Goal: Task Accomplishment & Management: Manage account settings

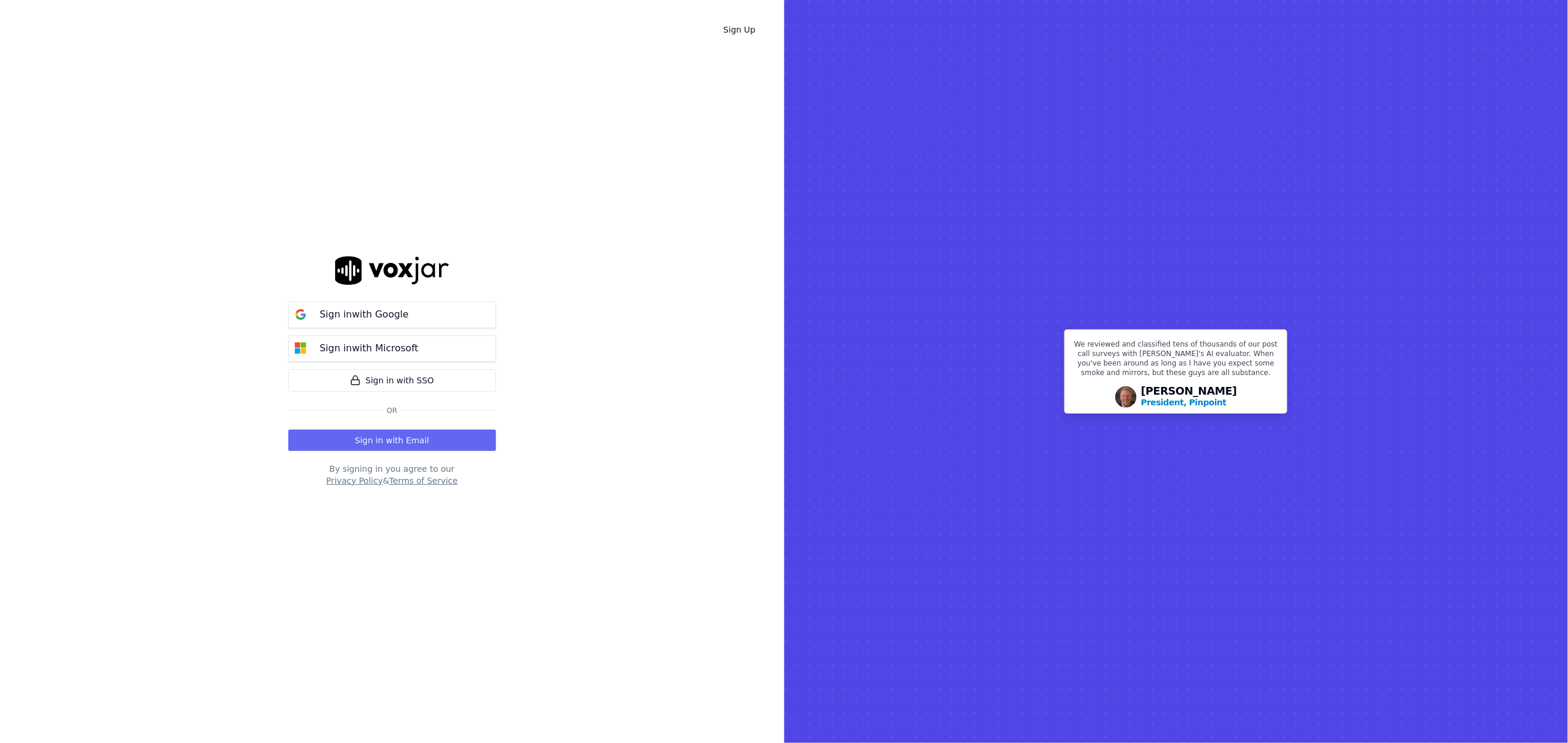
click at [394, 453] on div "Sign in with Google Sign in with Microsoft Sign in with SSO Or Sign in with Ema…" at bounding box center [392, 372] width 208 height 705
click at [399, 437] on button "Sign in with Email" at bounding box center [392, 441] width 208 height 22
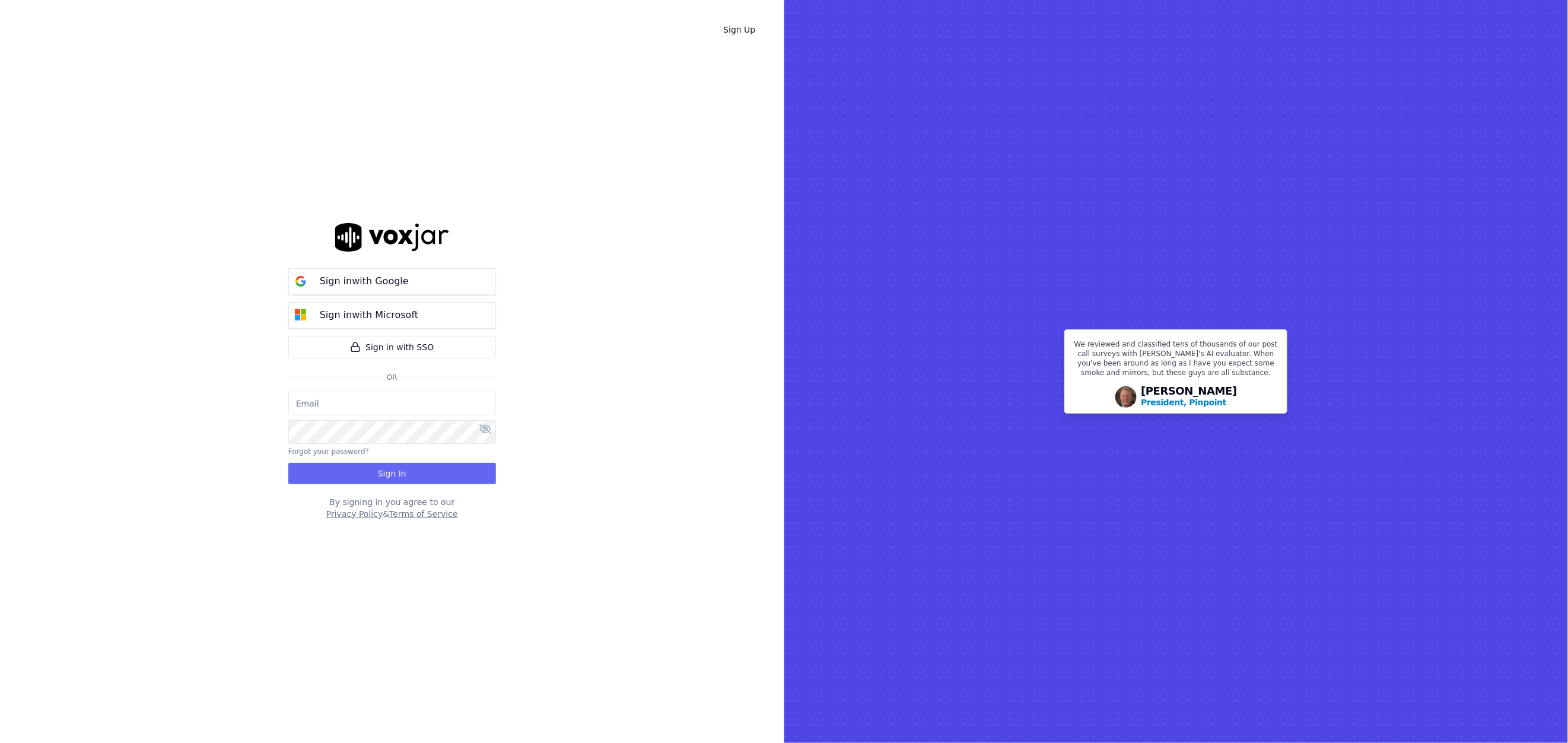
type input "[EMAIL_ADDRESS][DOMAIN_NAME]"
click at [388, 461] on div "grahamsmith@spsdoorguard.com Forgot your password? Sign In" at bounding box center [392, 438] width 208 height 92
click at [391, 486] on div "Sign in with Google Sign in with Microsoft Sign in with SSO Or grahamsmith@spsd…" at bounding box center [392, 372] width 208 height 705
click at [379, 474] on button "Sign In" at bounding box center [392, 474] width 208 height 22
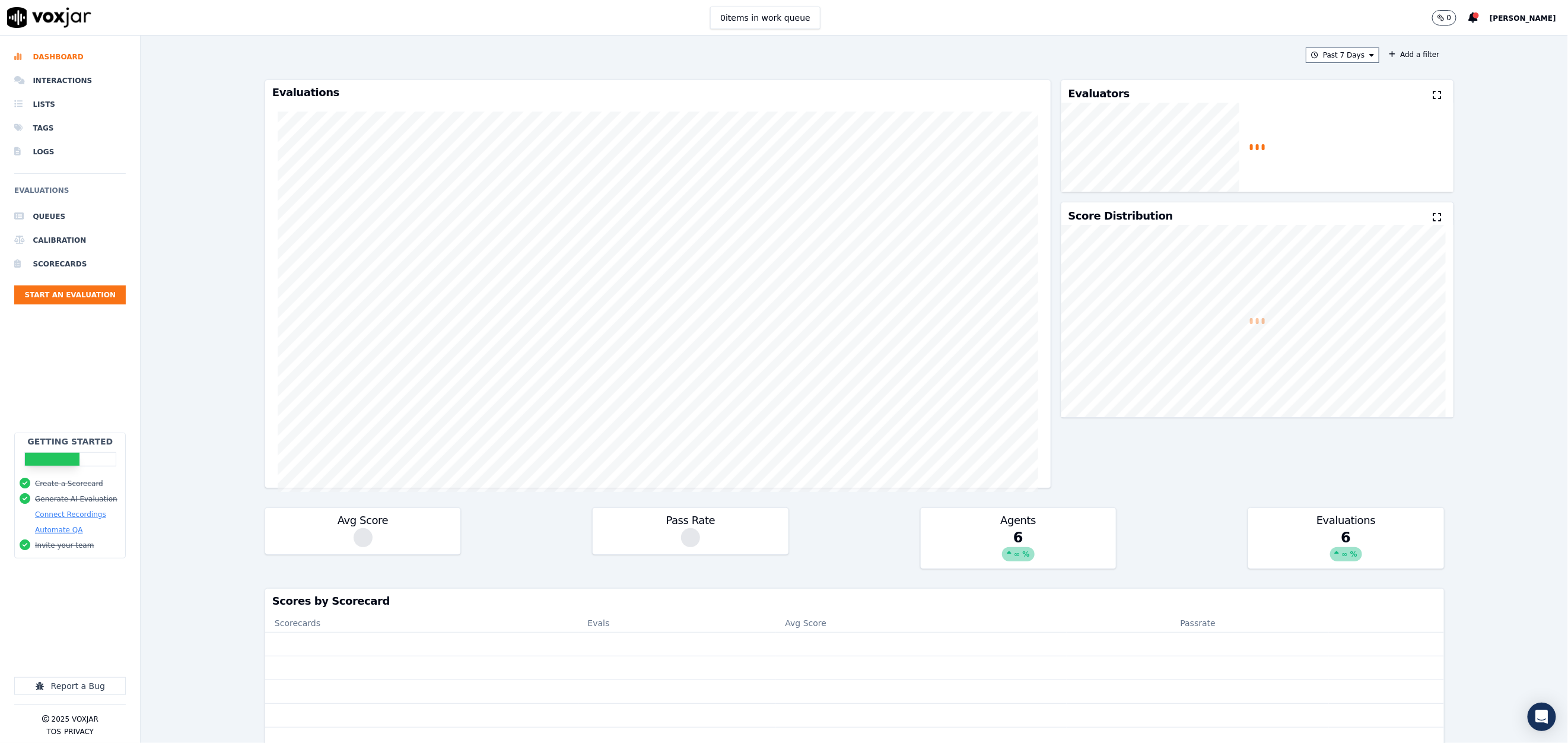
click at [1537, 15] on span "[PERSON_NAME]" at bounding box center [1523, 18] width 66 height 8
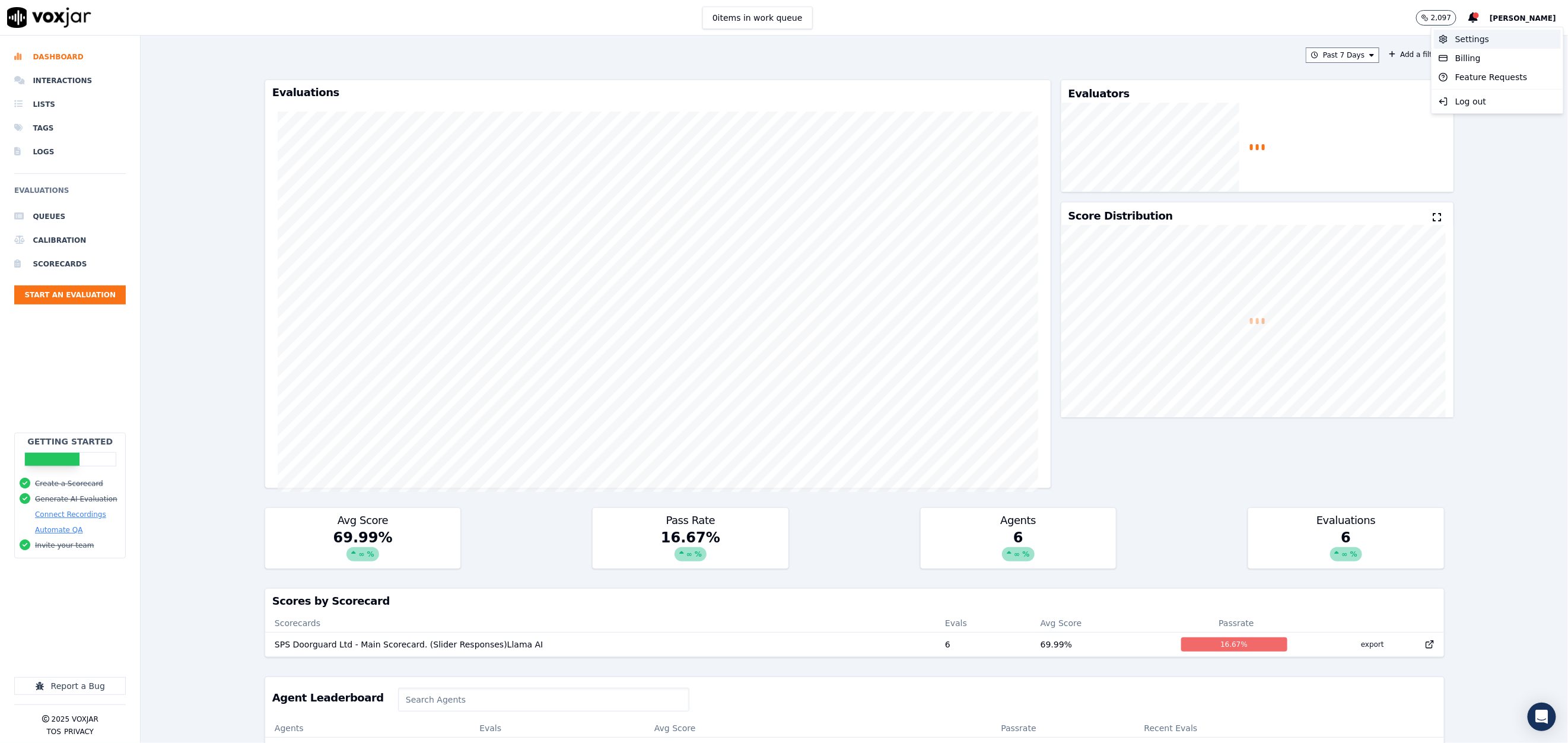
click at [1488, 42] on div "Settings" at bounding box center [1497, 39] width 127 height 19
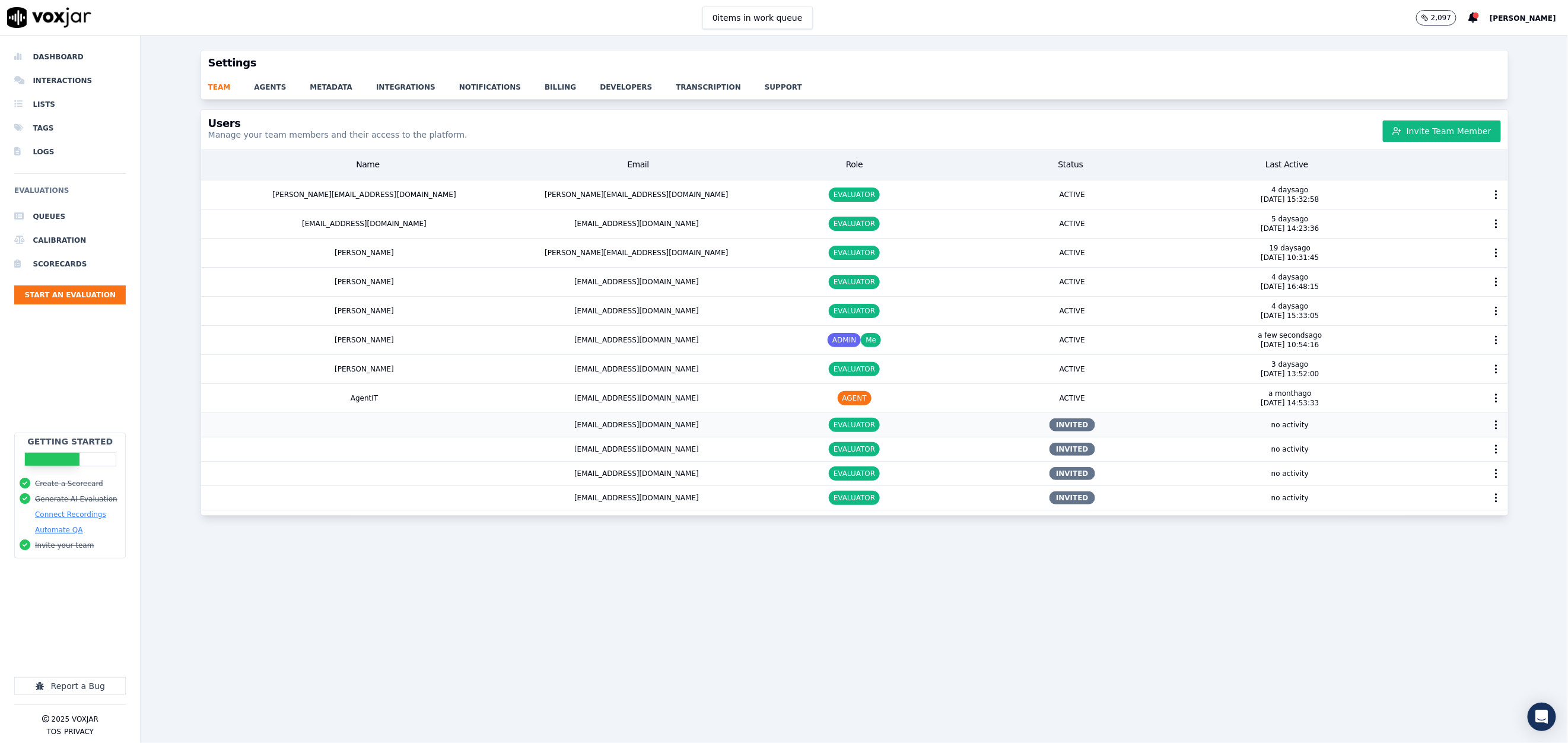
drag, startPoint x: 390, startPoint y: 424, endPoint x: 1349, endPoint y: 425, distance: 959.0
click at [1349, 425] on div "no activity" at bounding box center [1290, 425] width 218 height 24
click at [1485, 429] on button "button" at bounding box center [1496, 425] width 24 height 24
click at [1460, 454] on div "Resend Invite" at bounding box center [1464, 455] width 94 height 19
click at [1491, 498] on icon "button" at bounding box center [1496, 497] width 12 height 12
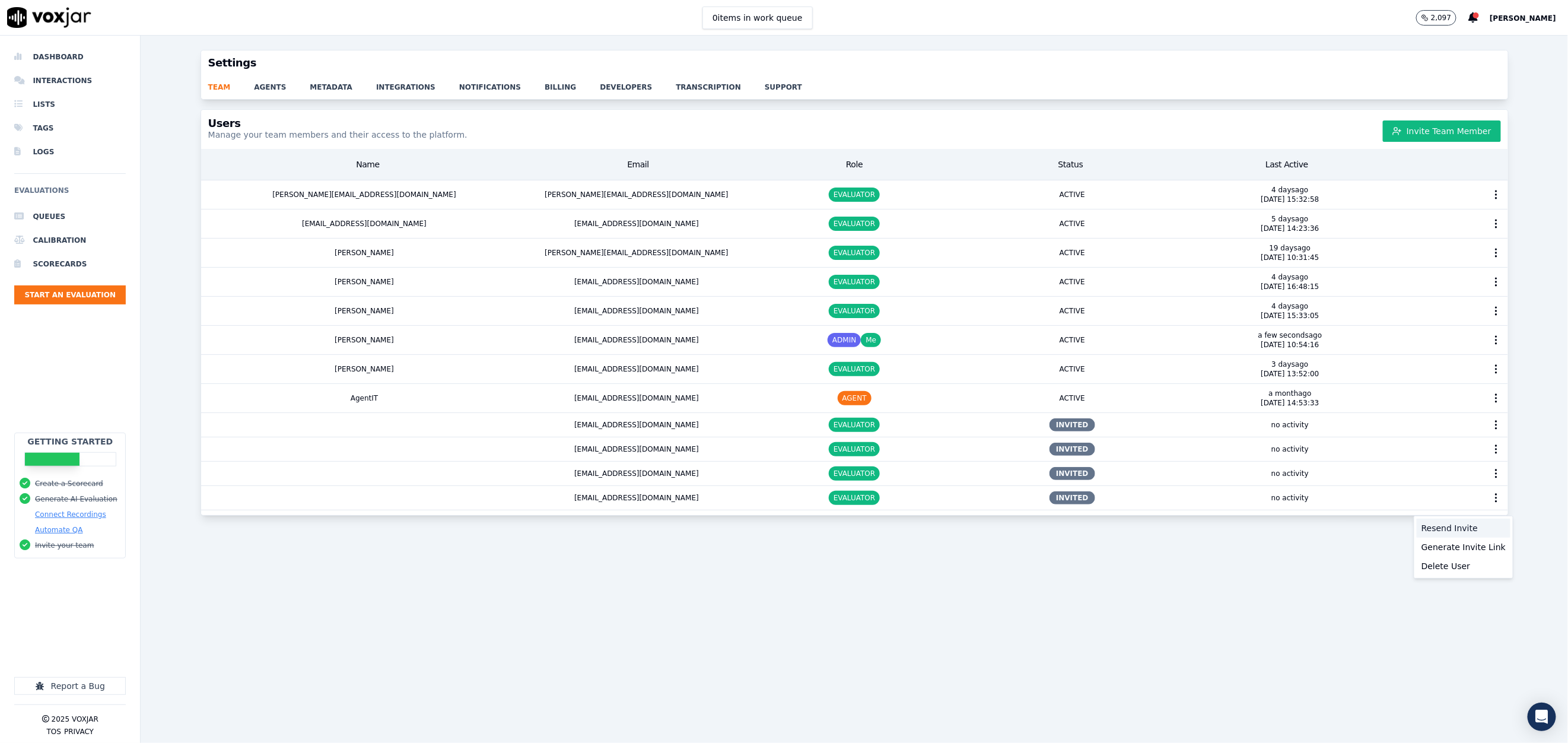
click at [1455, 528] on div "Resend Invite" at bounding box center [1464, 528] width 94 height 19
click at [1496, 450] on circle "button" at bounding box center [1496, 449] width 2 height 2
click at [1445, 474] on div "Resend Invite" at bounding box center [1464, 479] width 94 height 19
click at [1491, 476] on icon "button" at bounding box center [1496, 473] width 12 height 12
click at [1446, 503] on div "Resend Invite" at bounding box center [1464, 504] width 94 height 19
